Goal: Transaction & Acquisition: Book appointment/travel/reservation

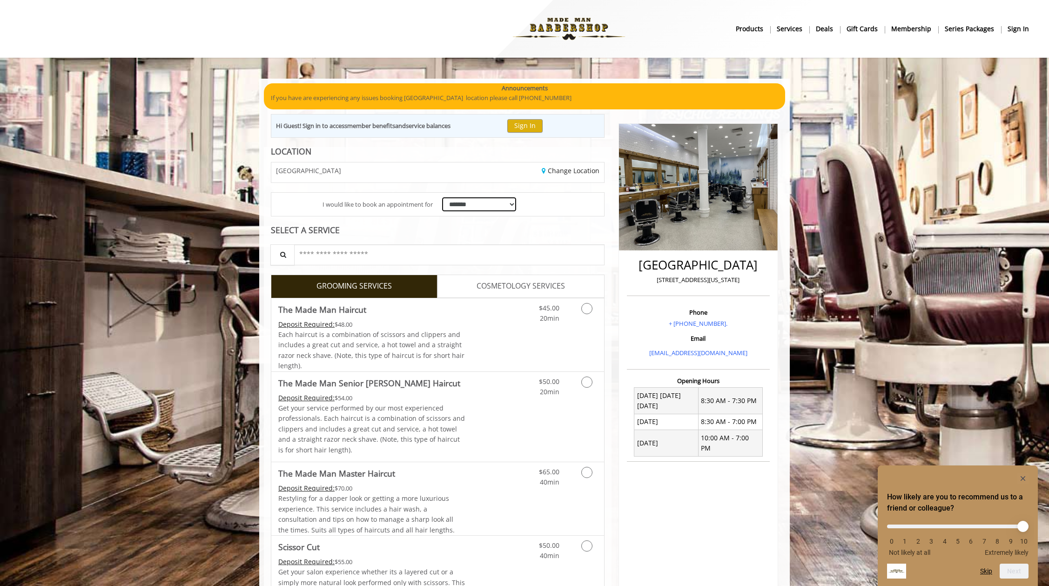
click at [491, 203] on select "**********" at bounding box center [479, 204] width 74 height 14
click at [589, 312] on icon "Grooming services" at bounding box center [586, 308] width 11 height 11
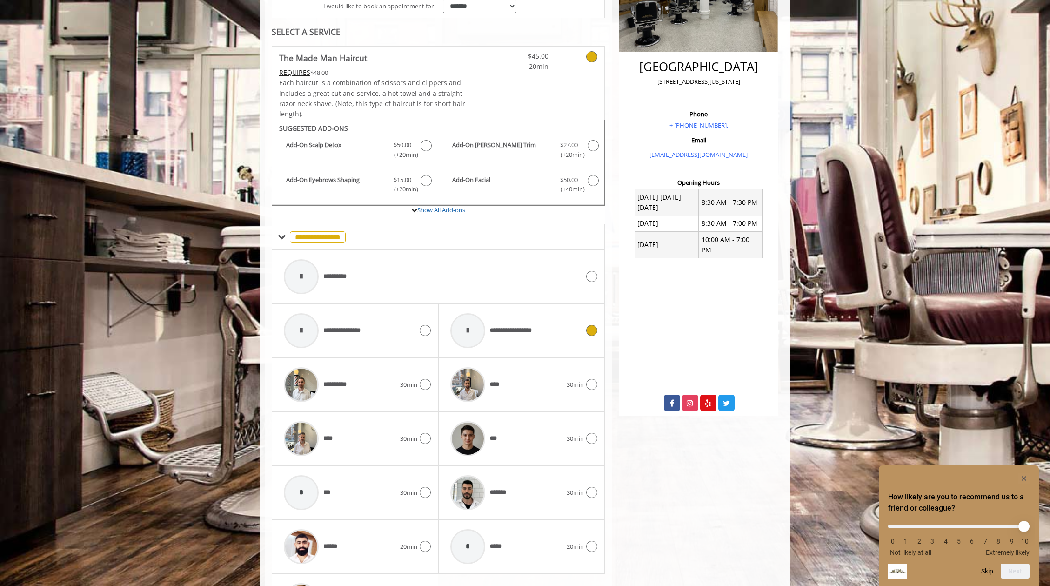
scroll to position [273, 0]
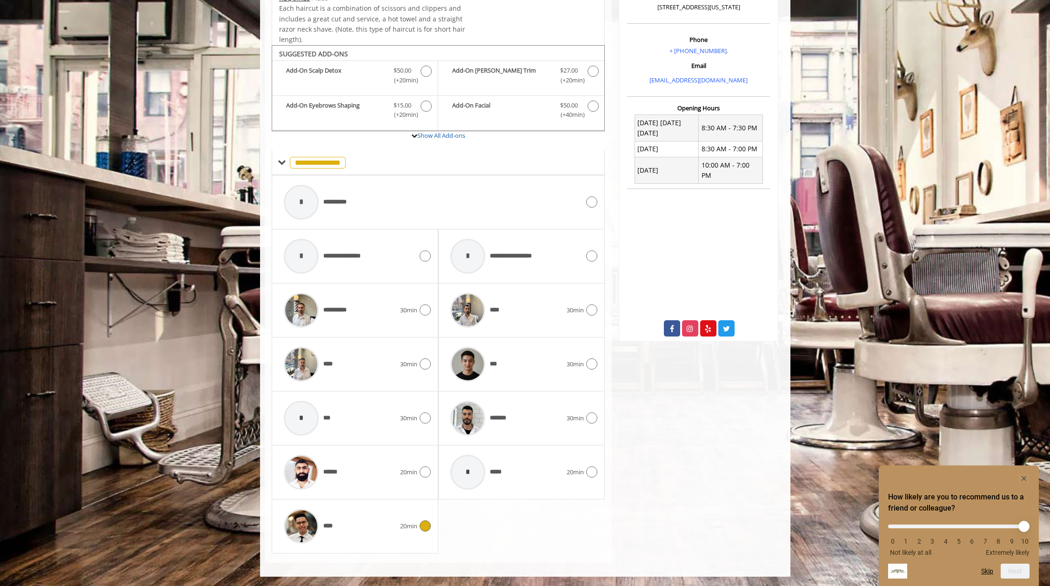
click at [423, 530] on icon at bounding box center [425, 525] width 11 height 11
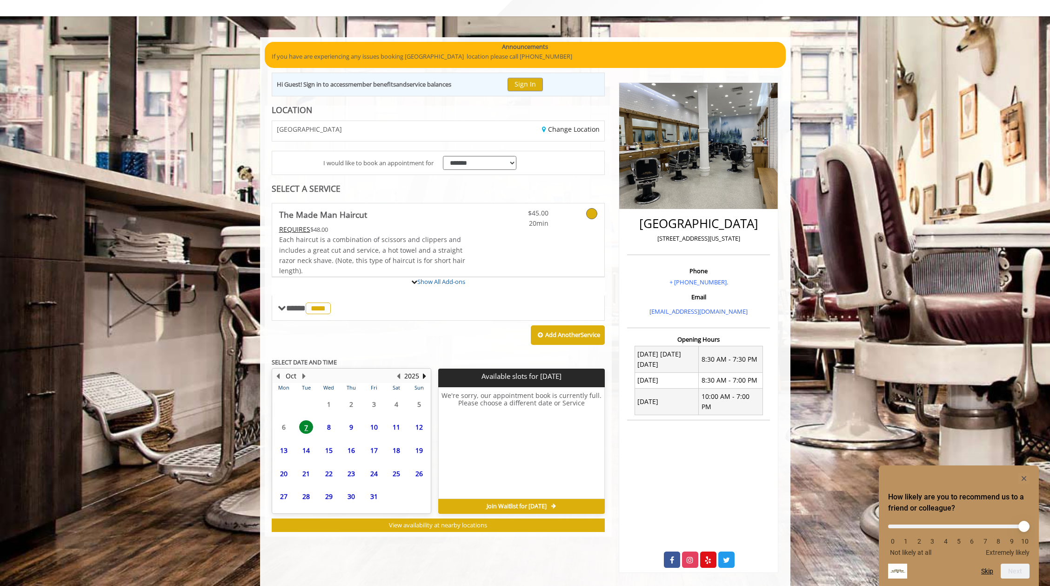
scroll to position [101, 0]
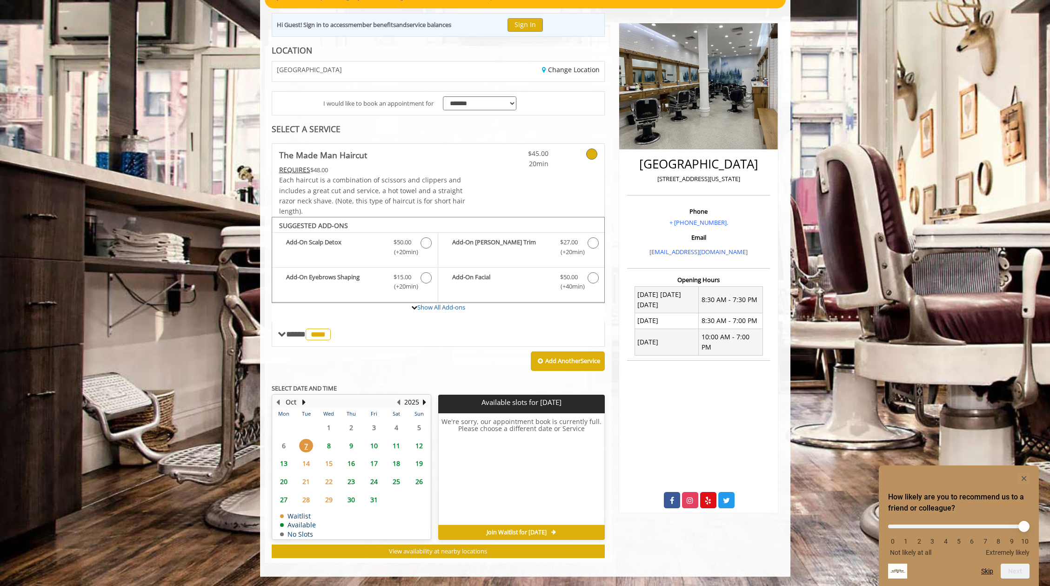
click at [329, 444] on span "8" at bounding box center [329, 445] width 14 height 13
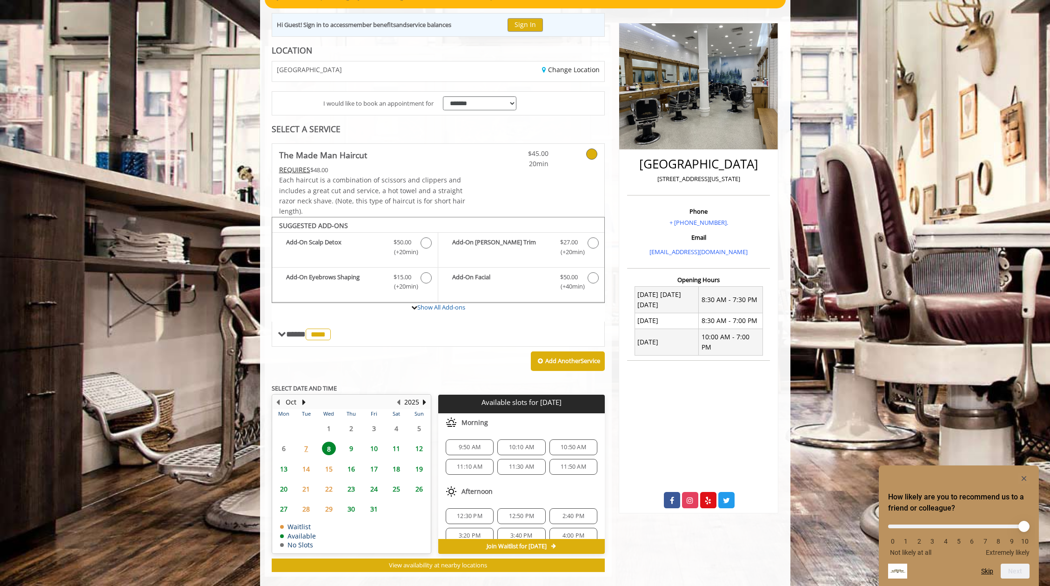
click at [354, 447] on span "9" at bounding box center [351, 448] width 14 height 13
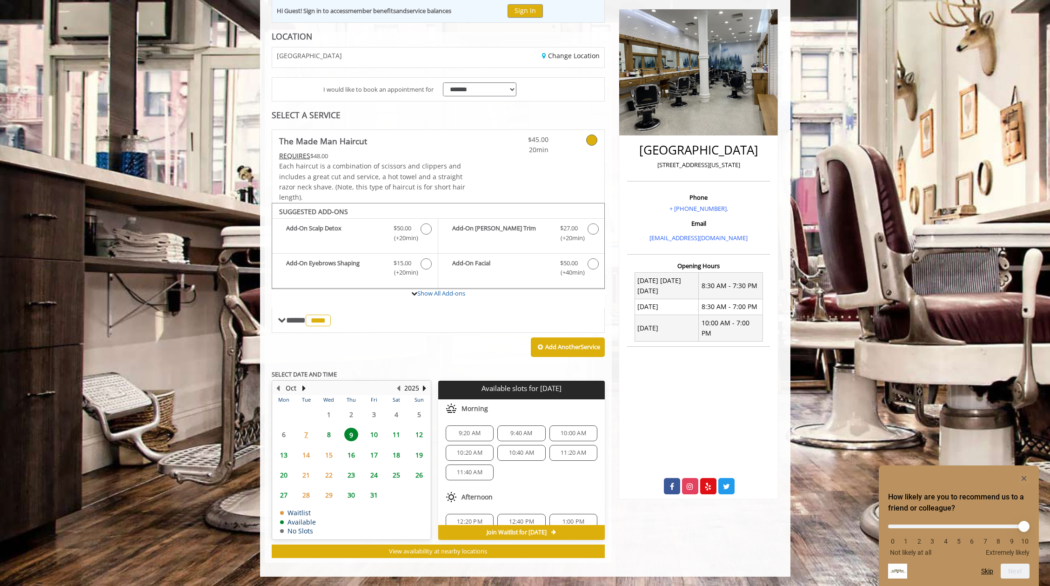
click at [469, 431] on span "9:20 AM" at bounding box center [470, 432] width 22 height 7
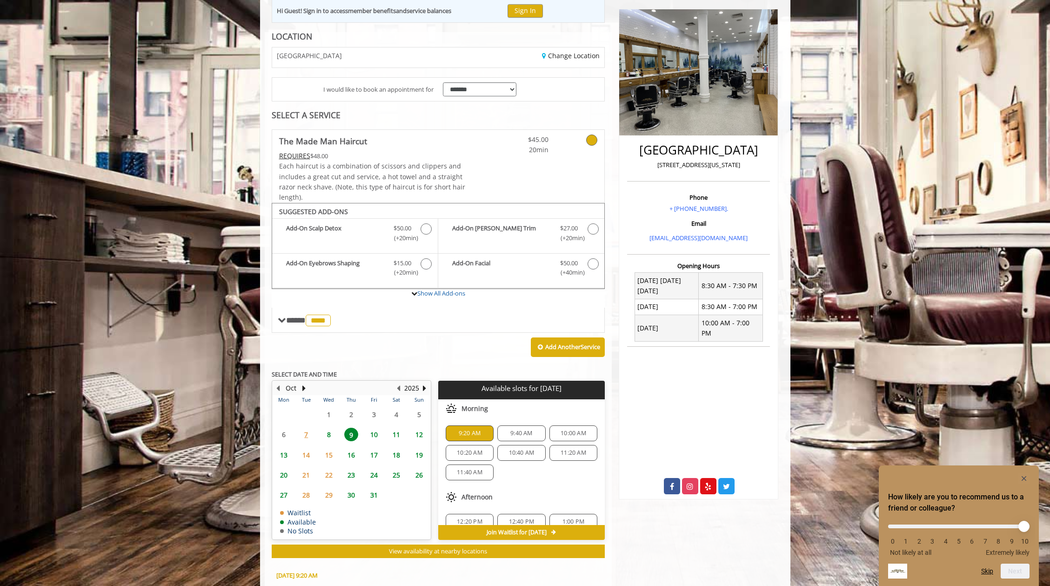
scroll to position [283, 0]
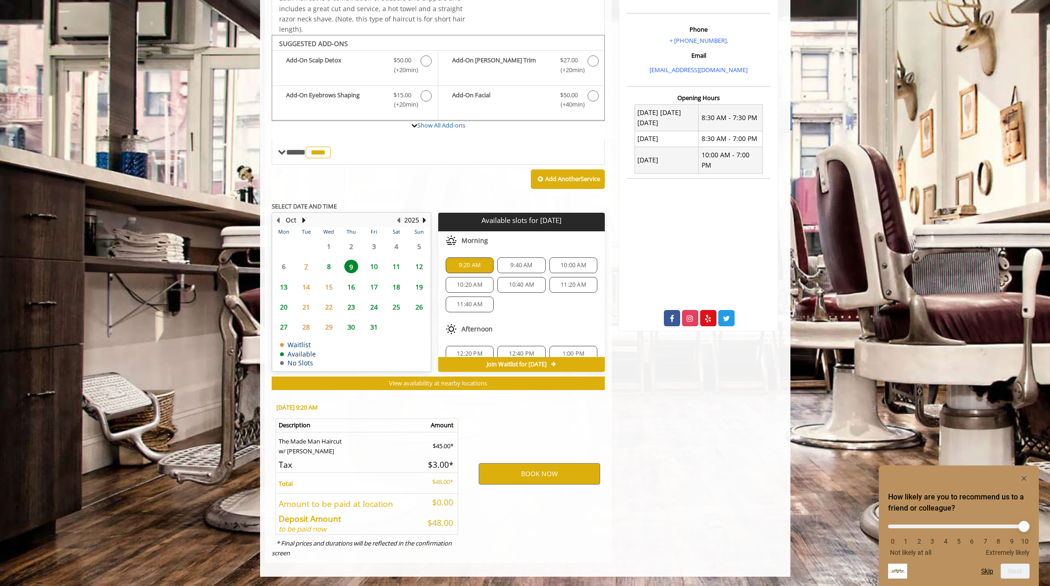
click at [374, 268] on span "10" at bounding box center [374, 266] width 14 height 13
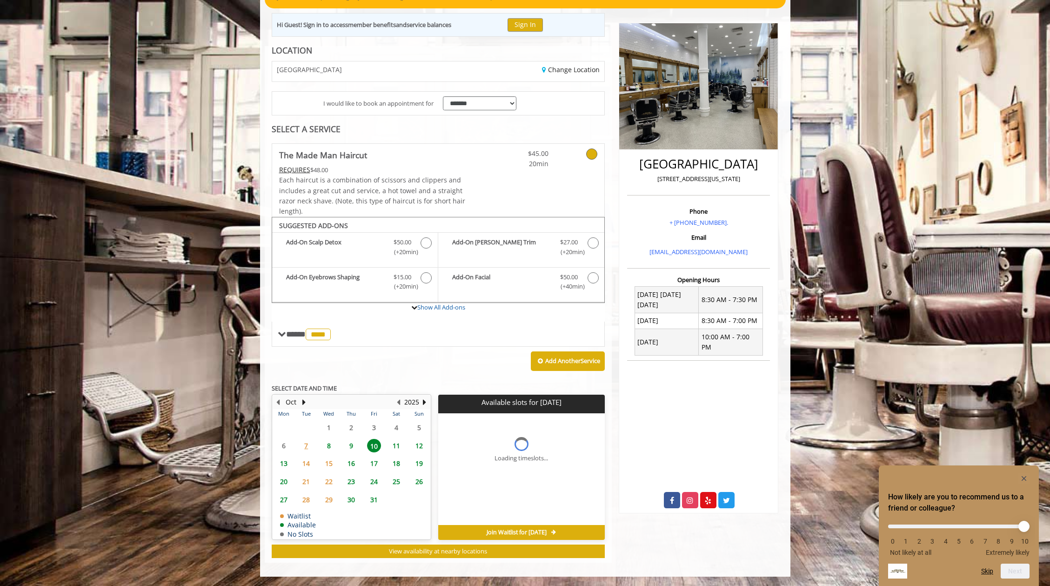
scroll to position [115, 0]
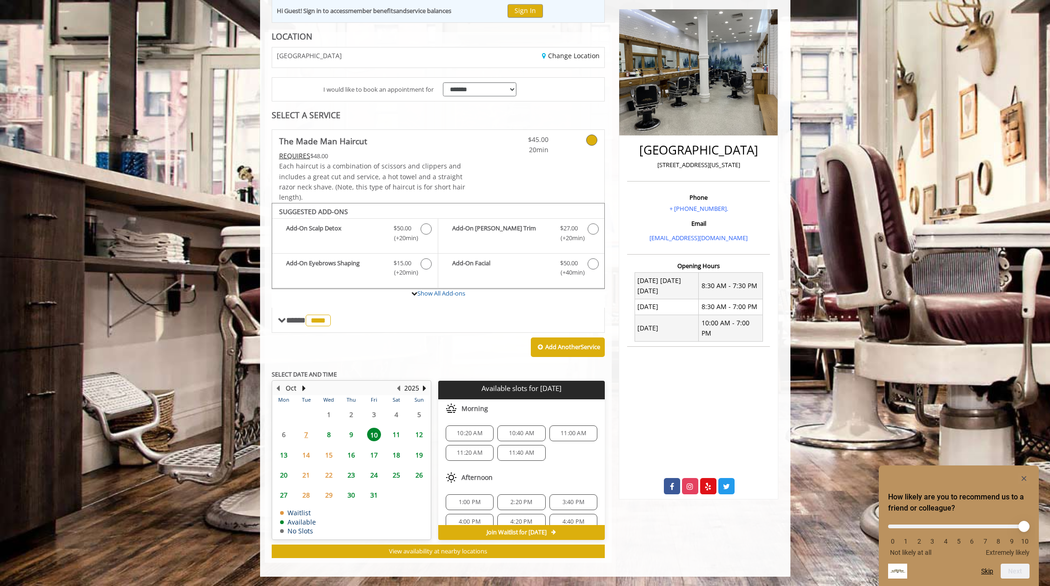
click at [351, 434] on span "9" at bounding box center [351, 434] width 14 height 13
click at [473, 436] on span "9:20 AM" at bounding box center [470, 432] width 22 height 7
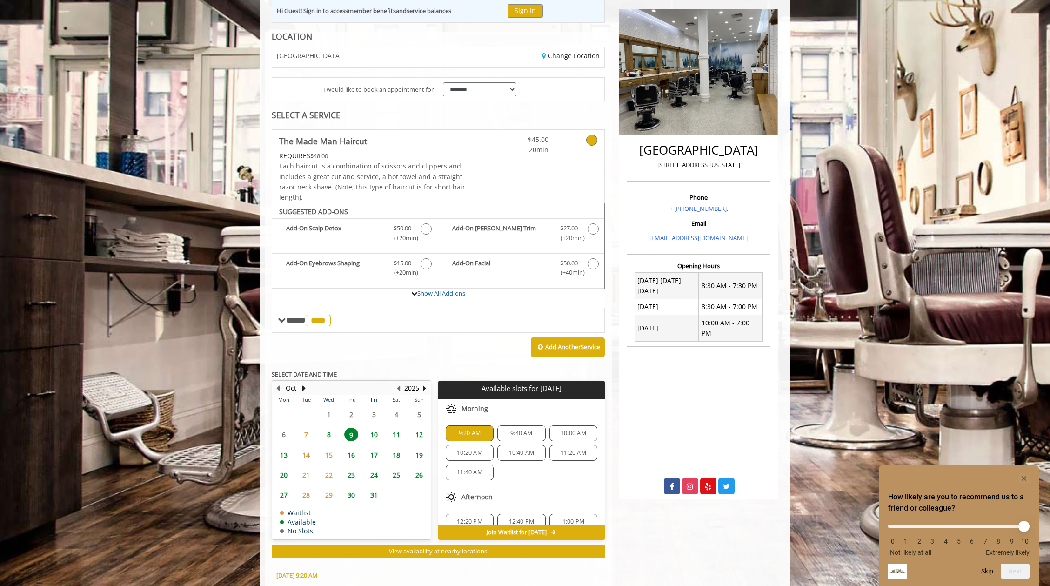
scroll to position [283, 0]
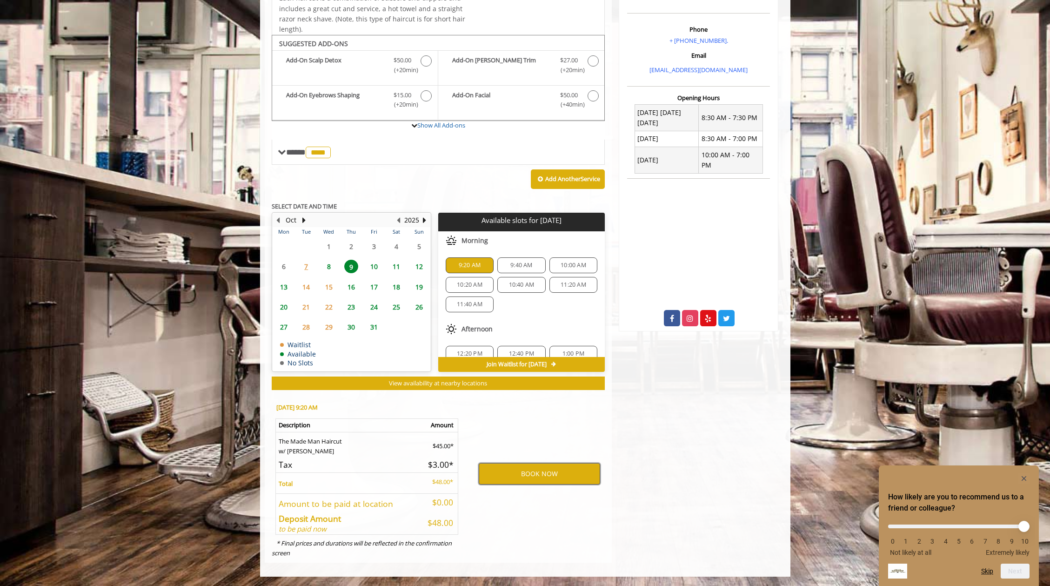
click at [546, 473] on button "BOOK NOW" at bounding box center [539, 473] width 121 height 21
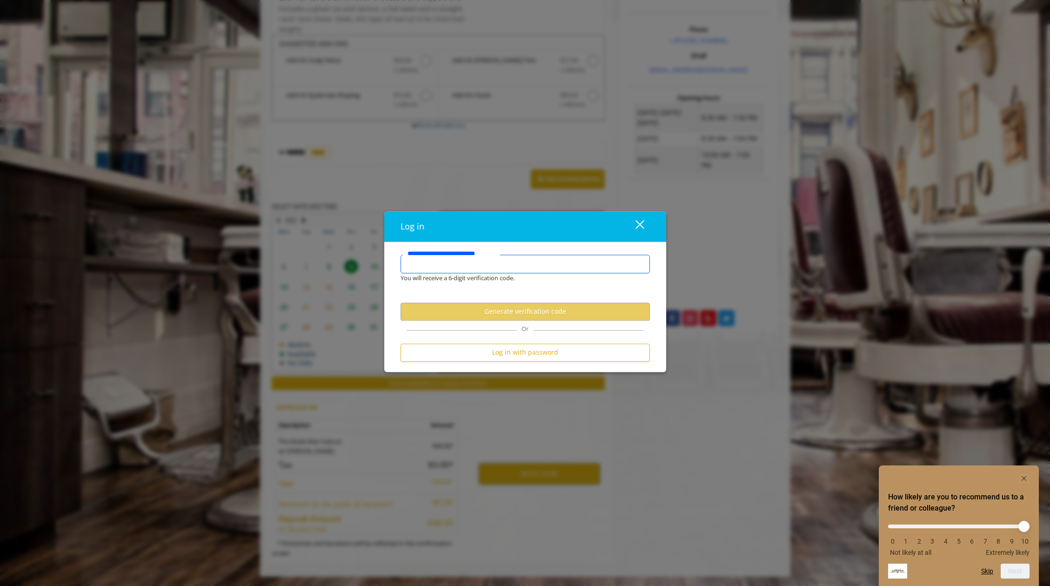
type input "**********"
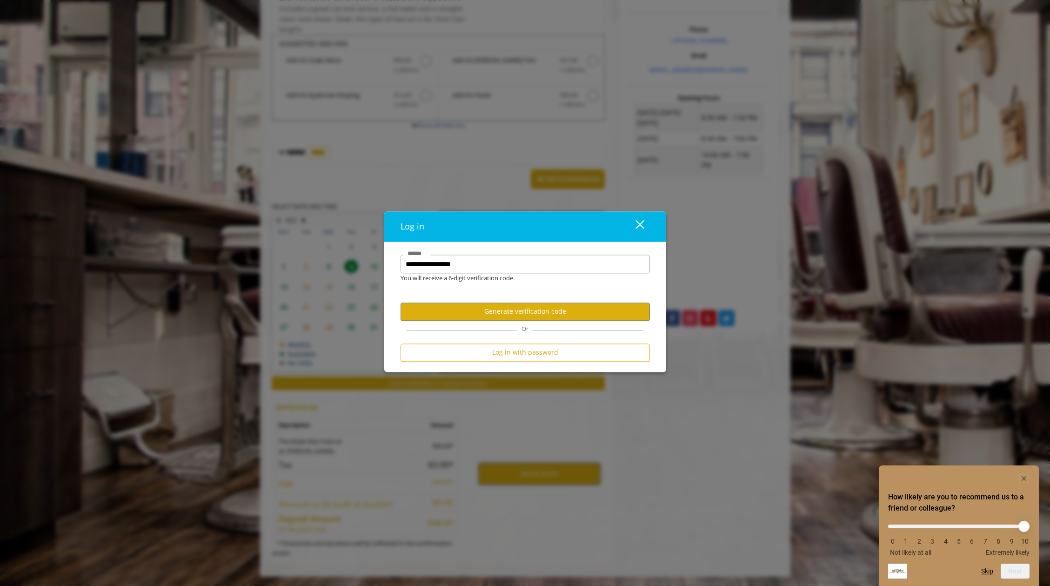
scroll to position [0, 0]
click at [516, 315] on button "Generate verification code" at bounding box center [525, 311] width 249 height 18
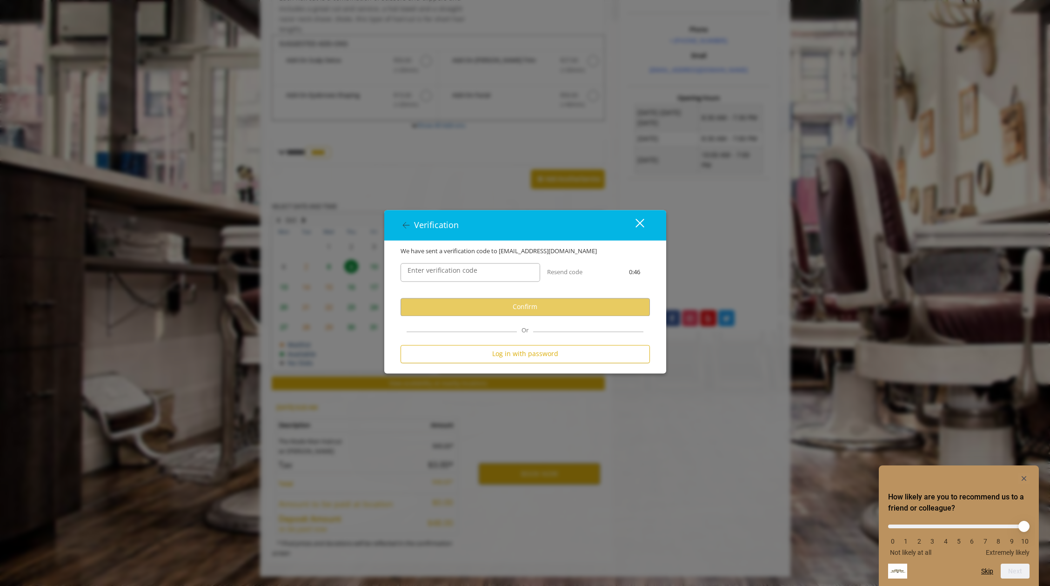
click at [439, 273] on label "Enter verification code" at bounding box center [442, 270] width 79 height 10
click at [439, 273] on input "Enter verification code" at bounding box center [471, 272] width 140 height 19
paste input "******"
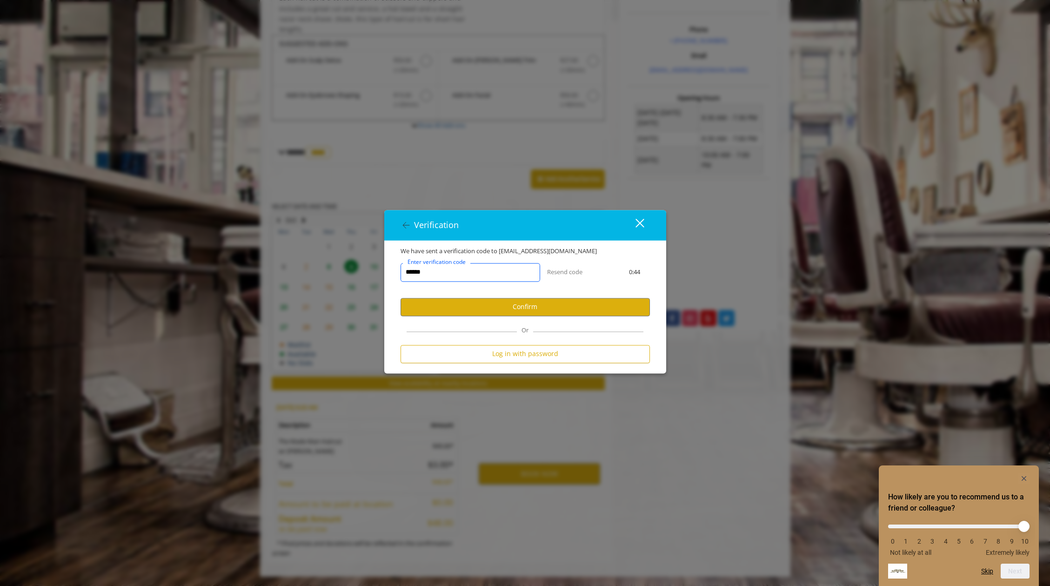
type input "******"
click at [551, 317] on user-otp-account-verification "We have sent a verification code to [EMAIL_ADDRESS][DOMAIN_NAME] ****** Enter v…" at bounding box center [525, 306] width 249 height 121
click at [541, 309] on button "Confirm" at bounding box center [525, 307] width 249 height 18
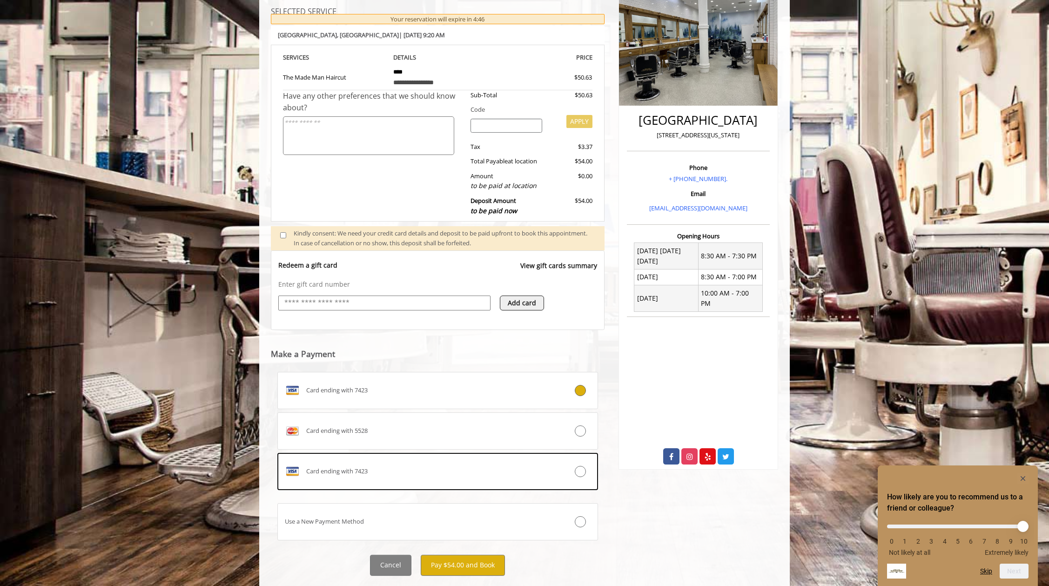
scroll to position [152, 0]
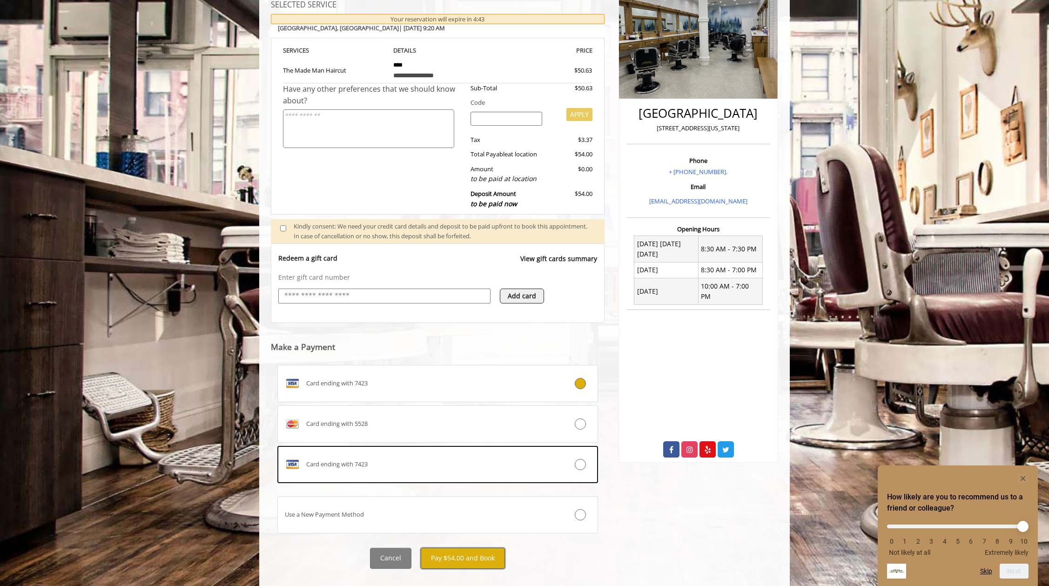
click at [464, 557] on button "Pay $54.00 and Book" at bounding box center [463, 558] width 84 height 21
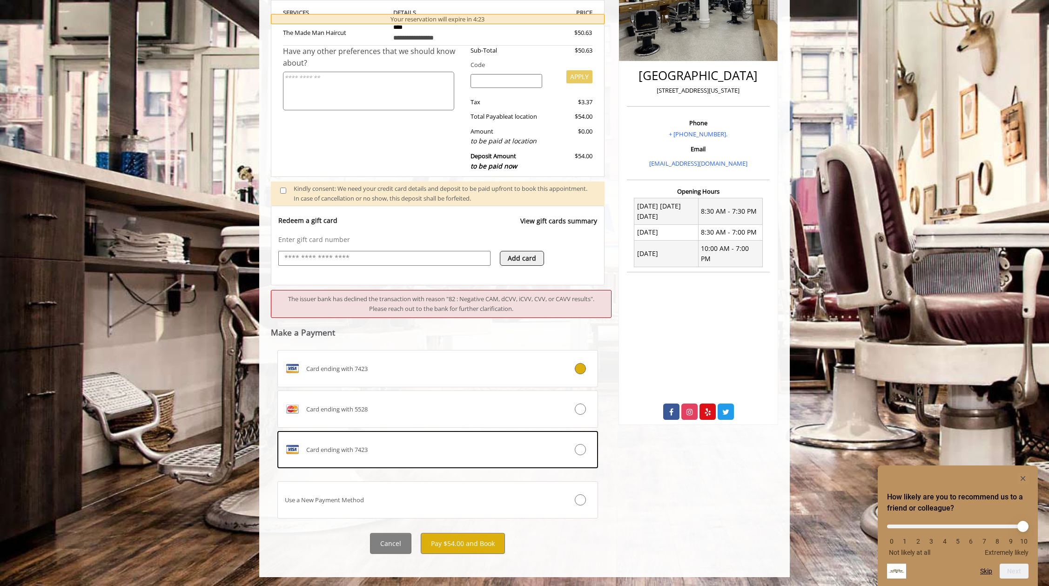
scroll to position [190, 0]
click at [584, 448] on icon at bounding box center [580, 448] width 11 height 11
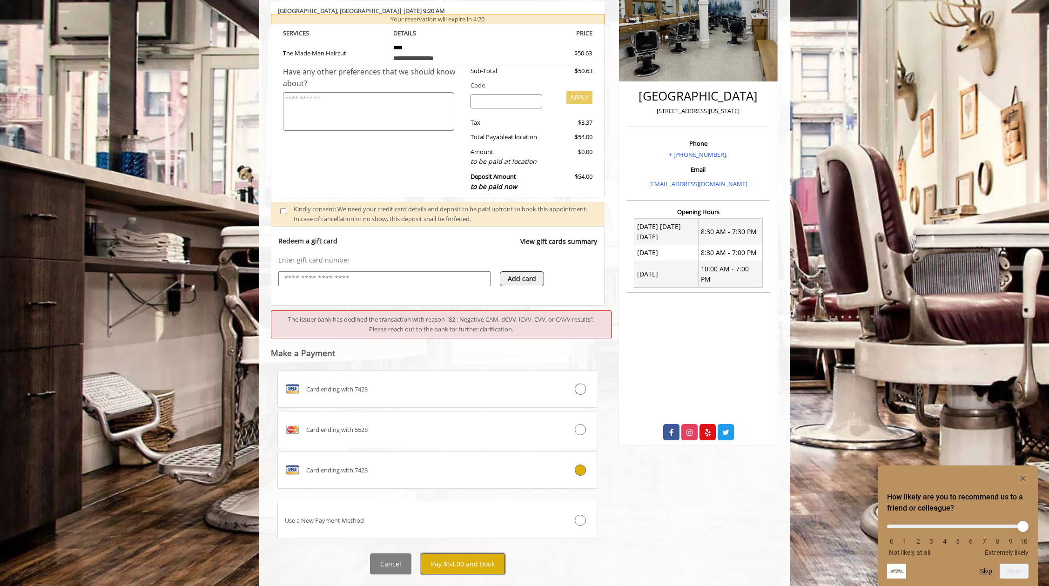
click at [454, 566] on button "Pay $54.00 and Book" at bounding box center [463, 563] width 84 height 21
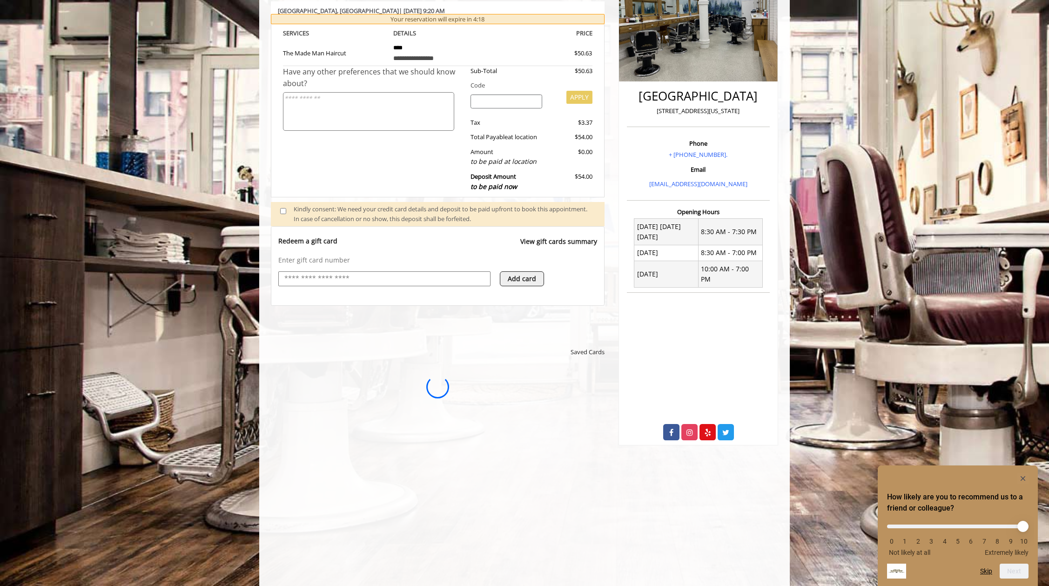
scroll to position [0, 0]
